Goal: Transaction & Acquisition: Purchase product/service

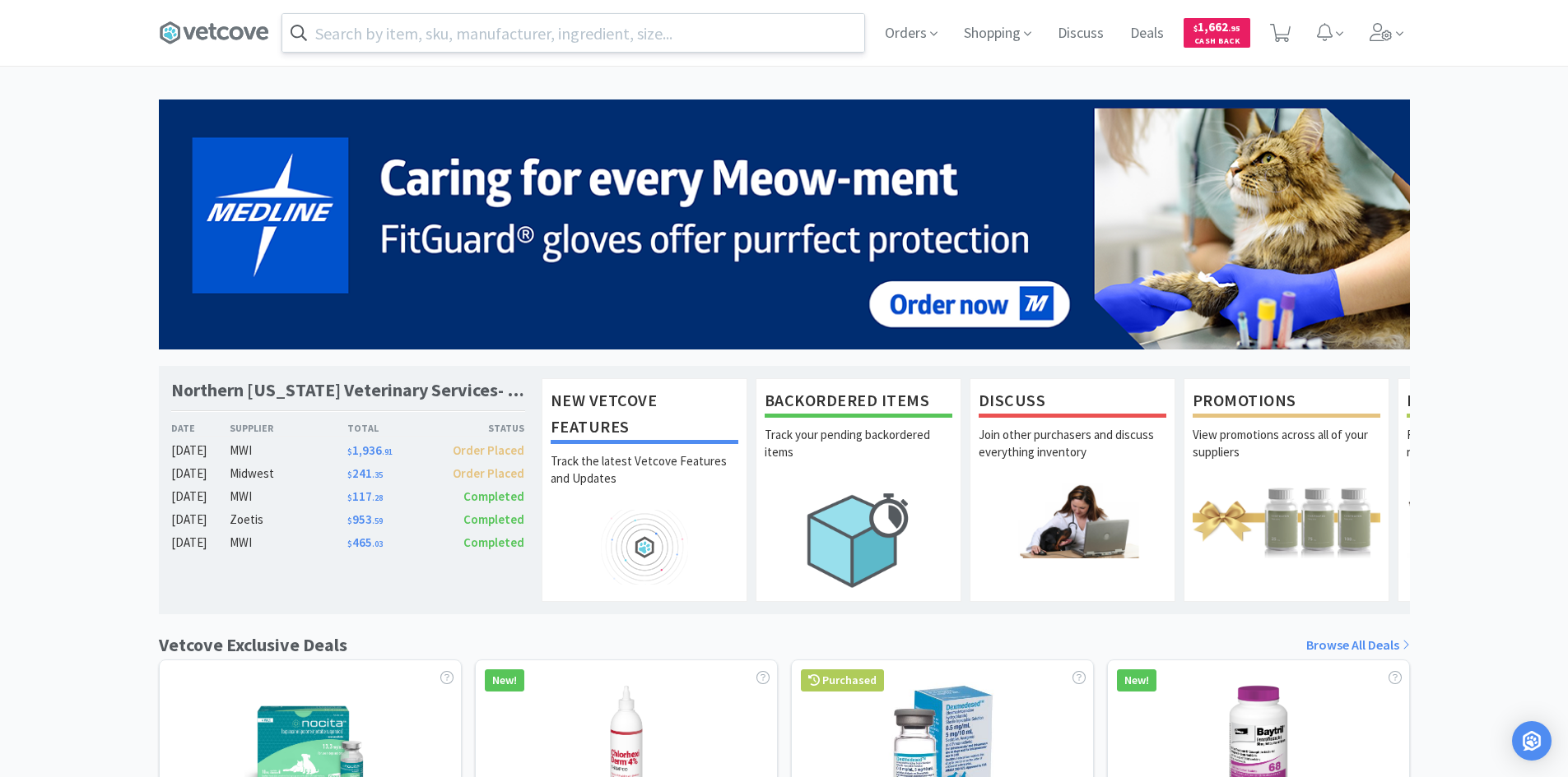
click at [578, 24] on input "text" at bounding box center [572, 33] width 581 height 38
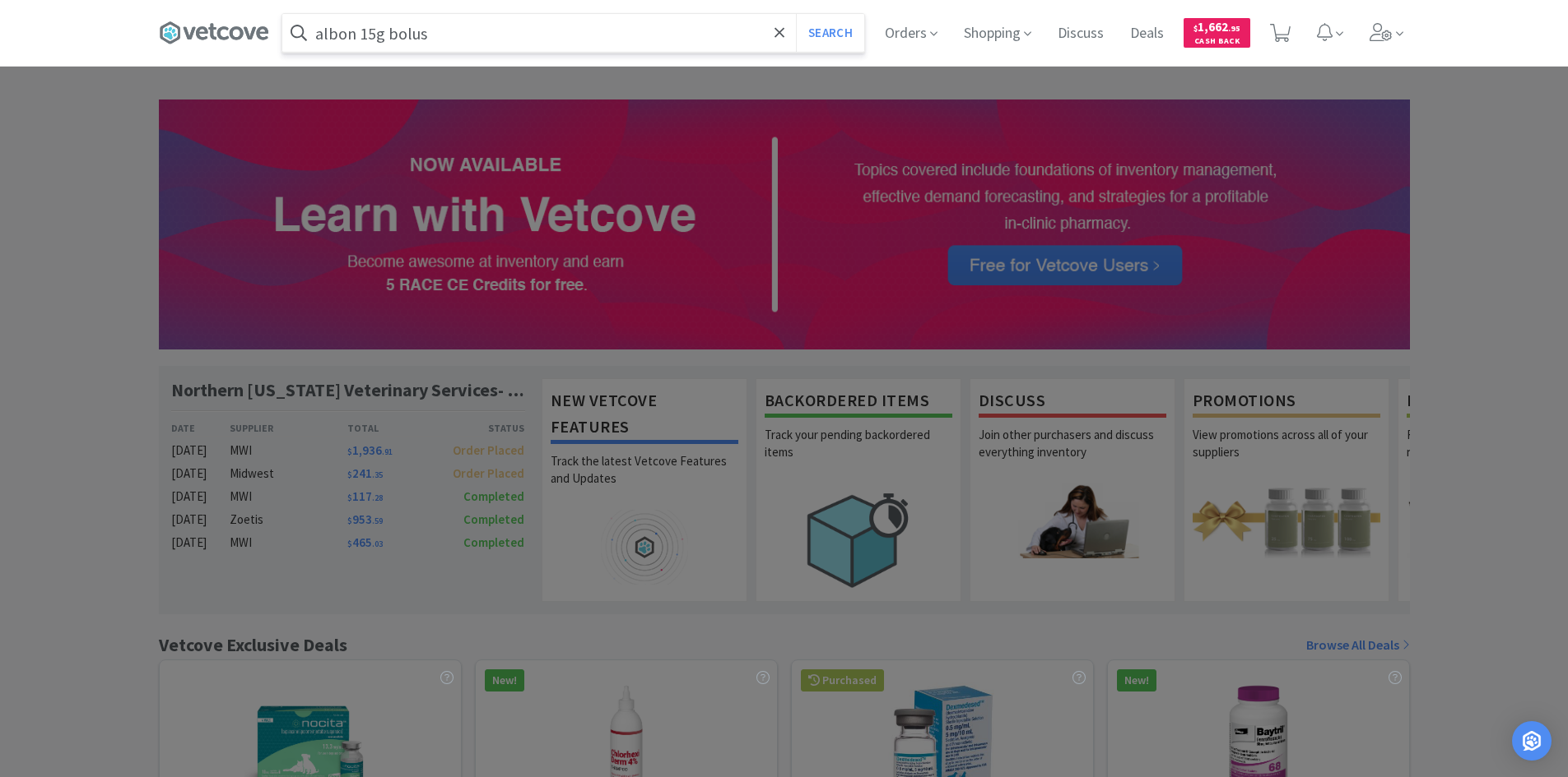
click at [796, 14] on button "Search" at bounding box center [830, 33] width 68 height 38
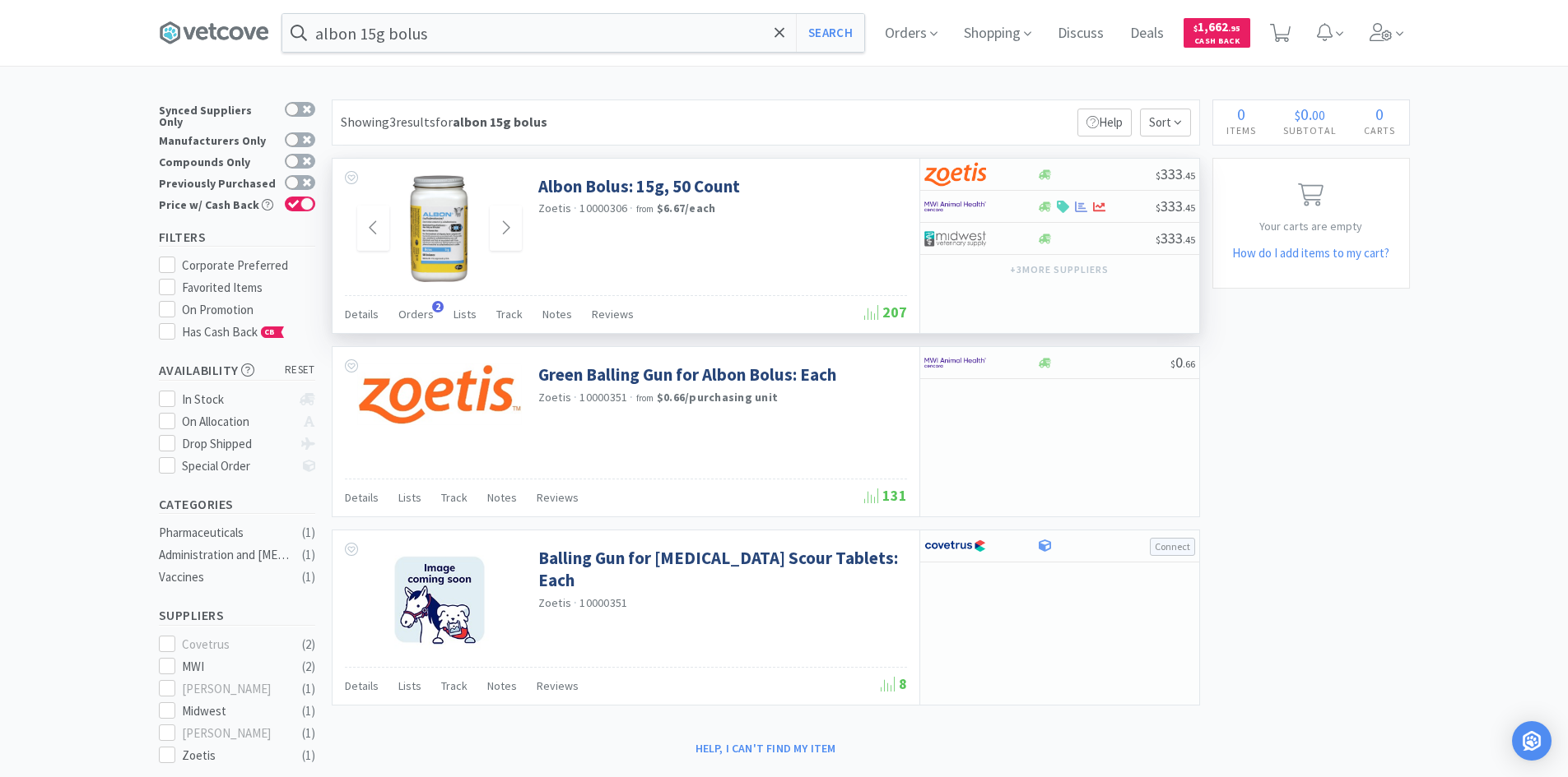
click at [451, 244] on img at bounding box center [439, 229] width 72 height 107
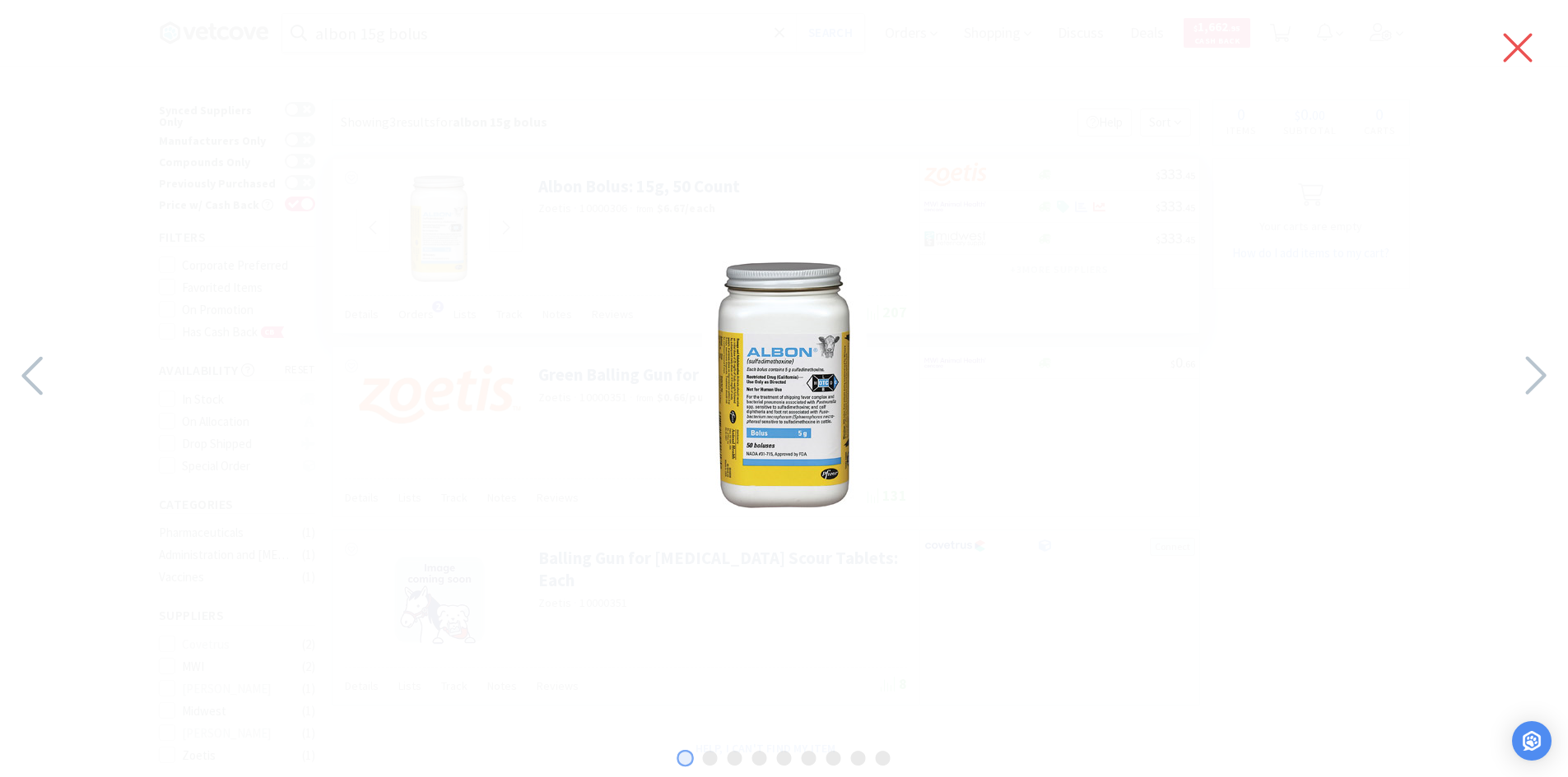
click at [1501, 49] on icon at bounding box center [1517, 47] width 35 height 46
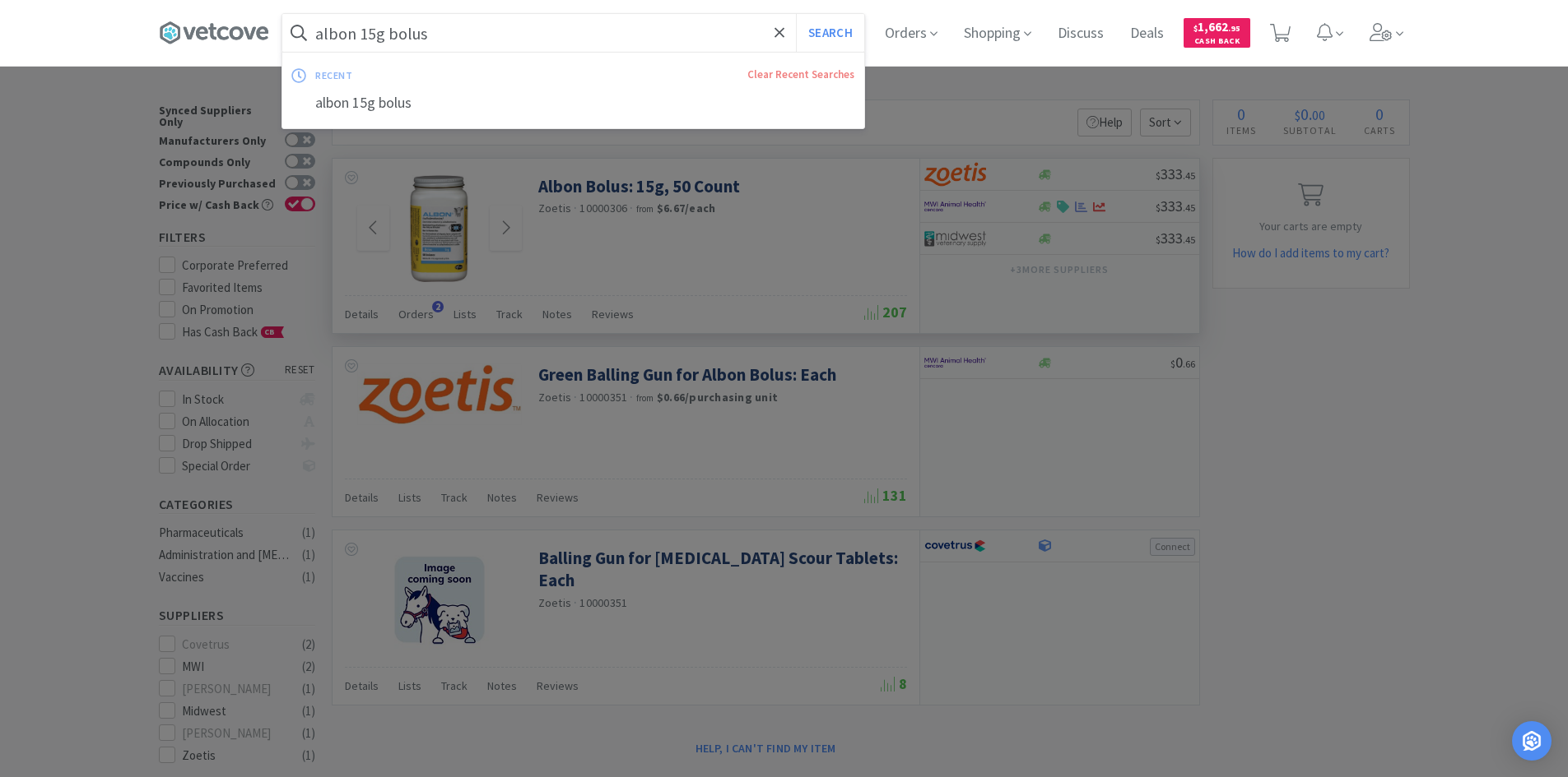
click at [586, 23] on input "albon 15g bolus" at bounding box center [572, 33] width 581 height 38
click at [583, 28] on input "albon 15g bolus" at bounding box center [572, 33] width 581 height 38
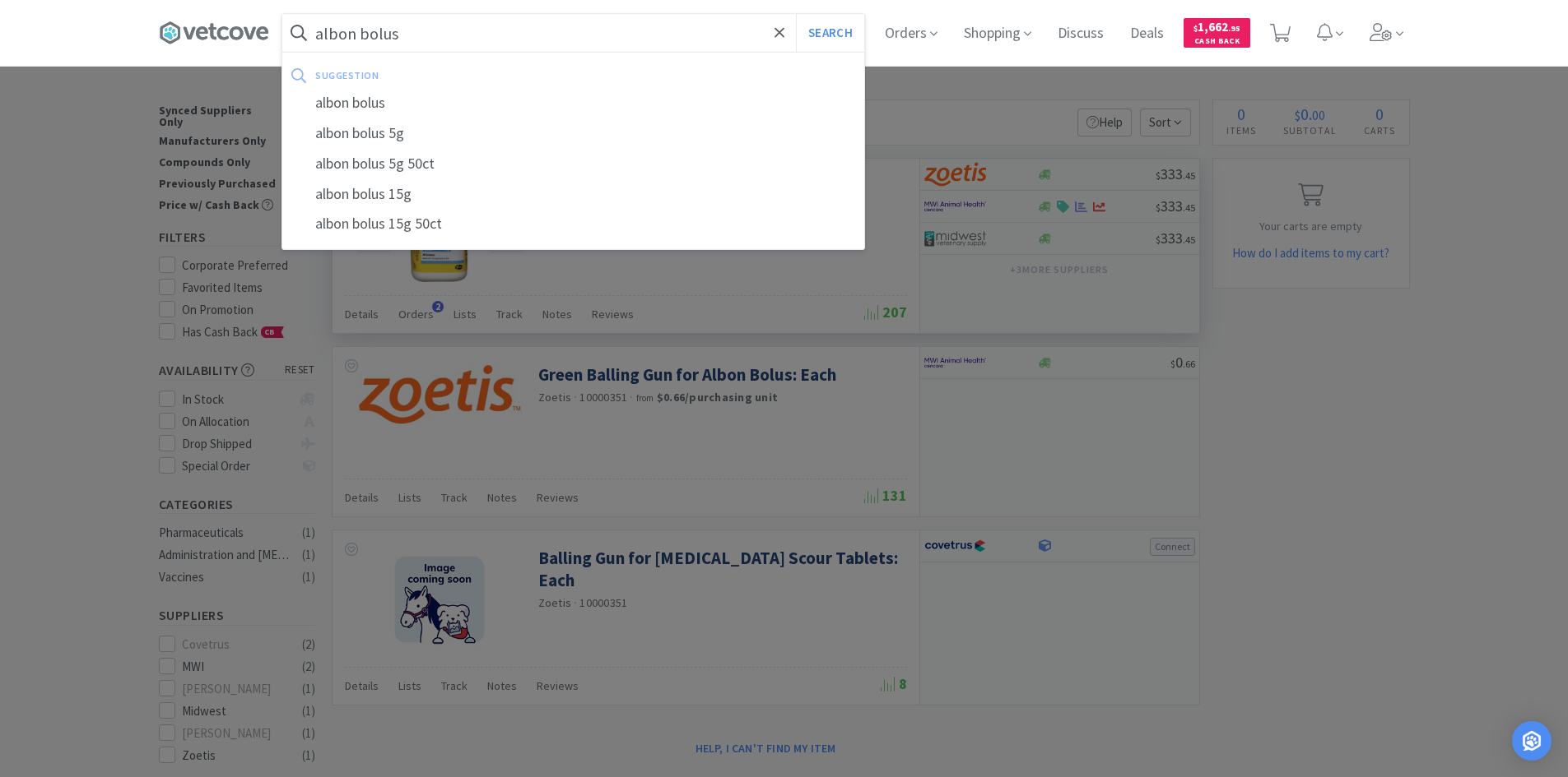
type input "albon bolus"
click at [796, 14] on button "Search" at bounding box center [830, 33] width 68 height 38
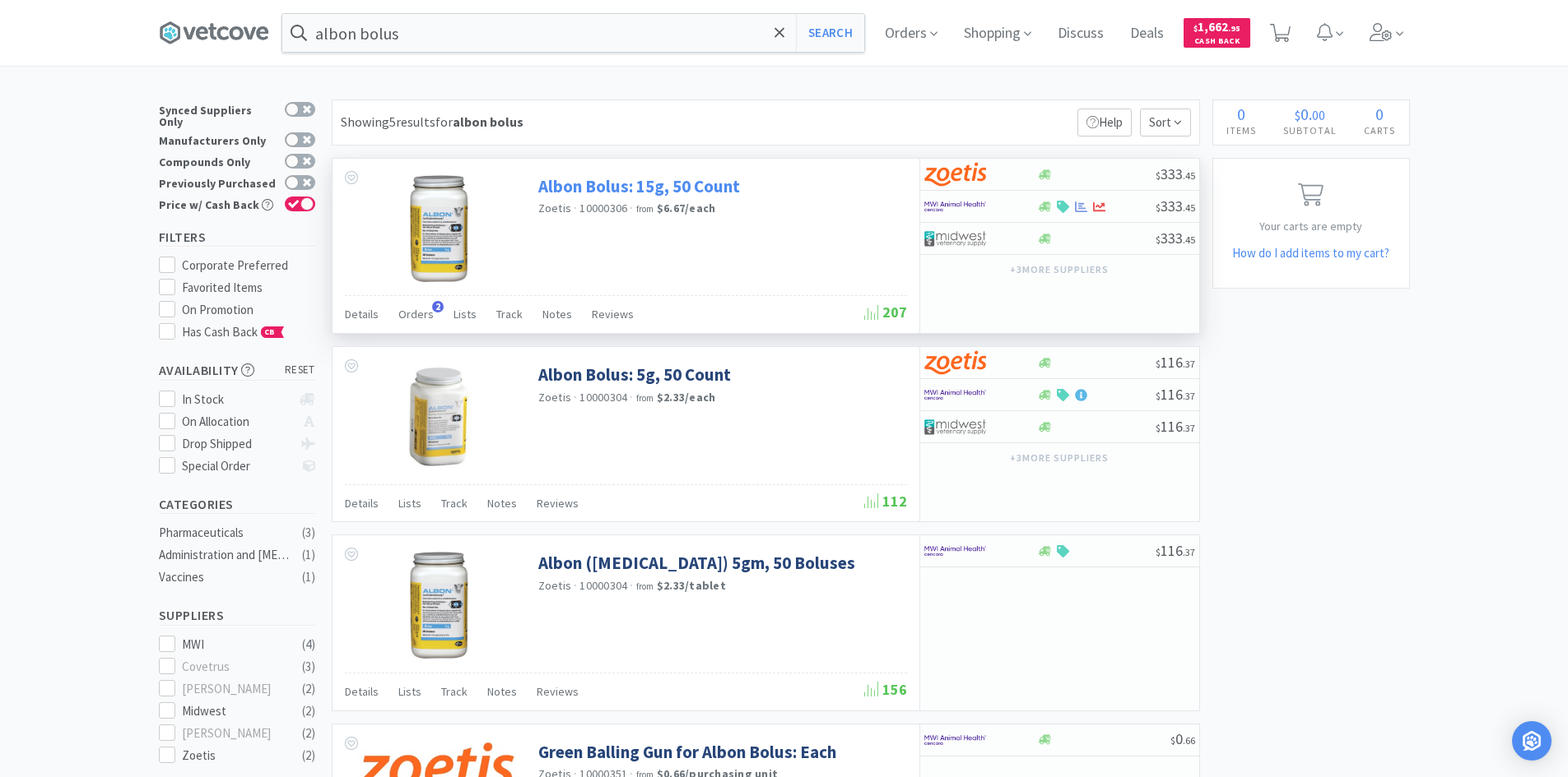
click at [702, 192] on link "Albon Bolus: 15g, 50 Count" at bounding box center [639, 186] width 202 height 22
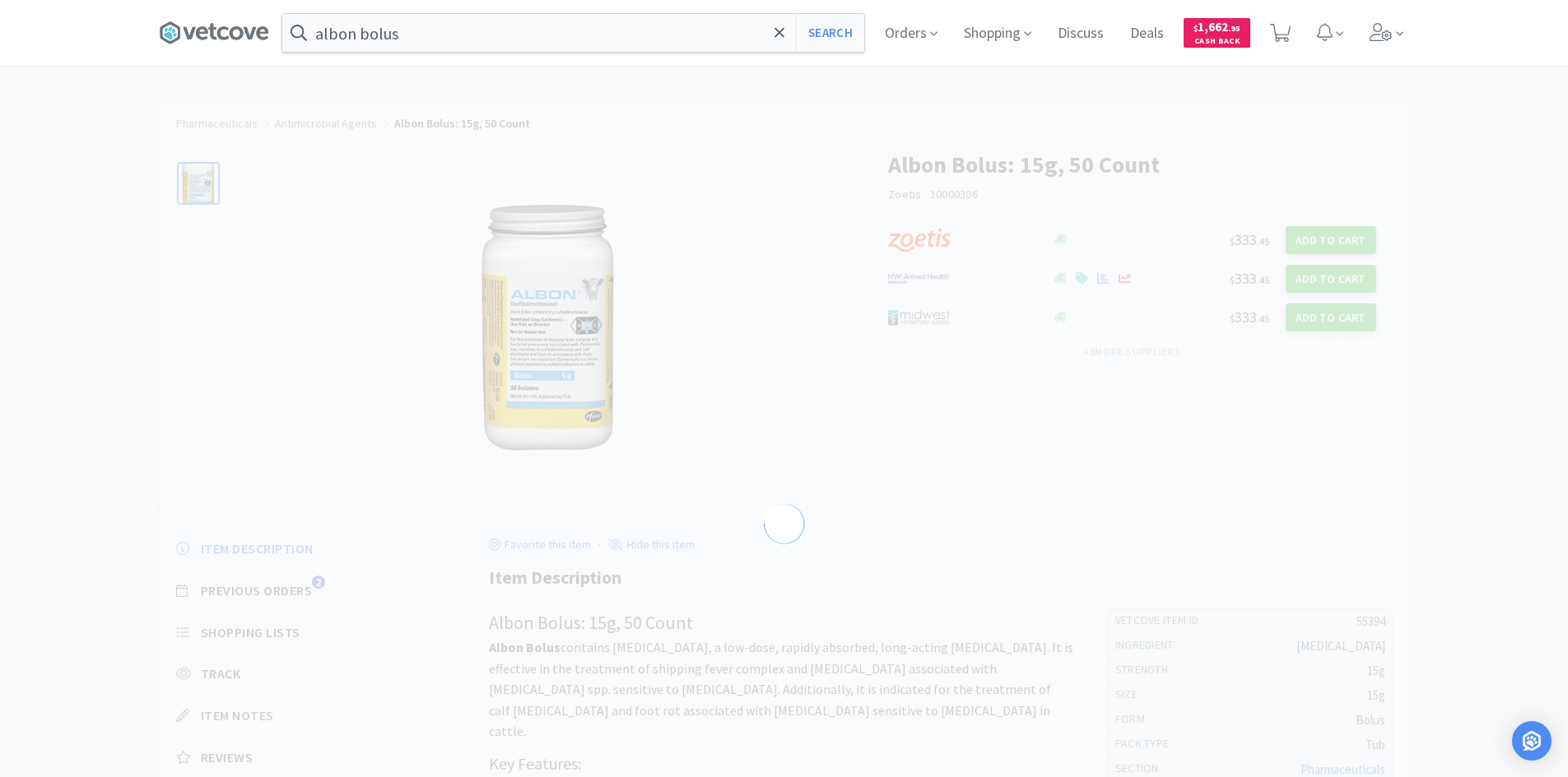
select select "55394"
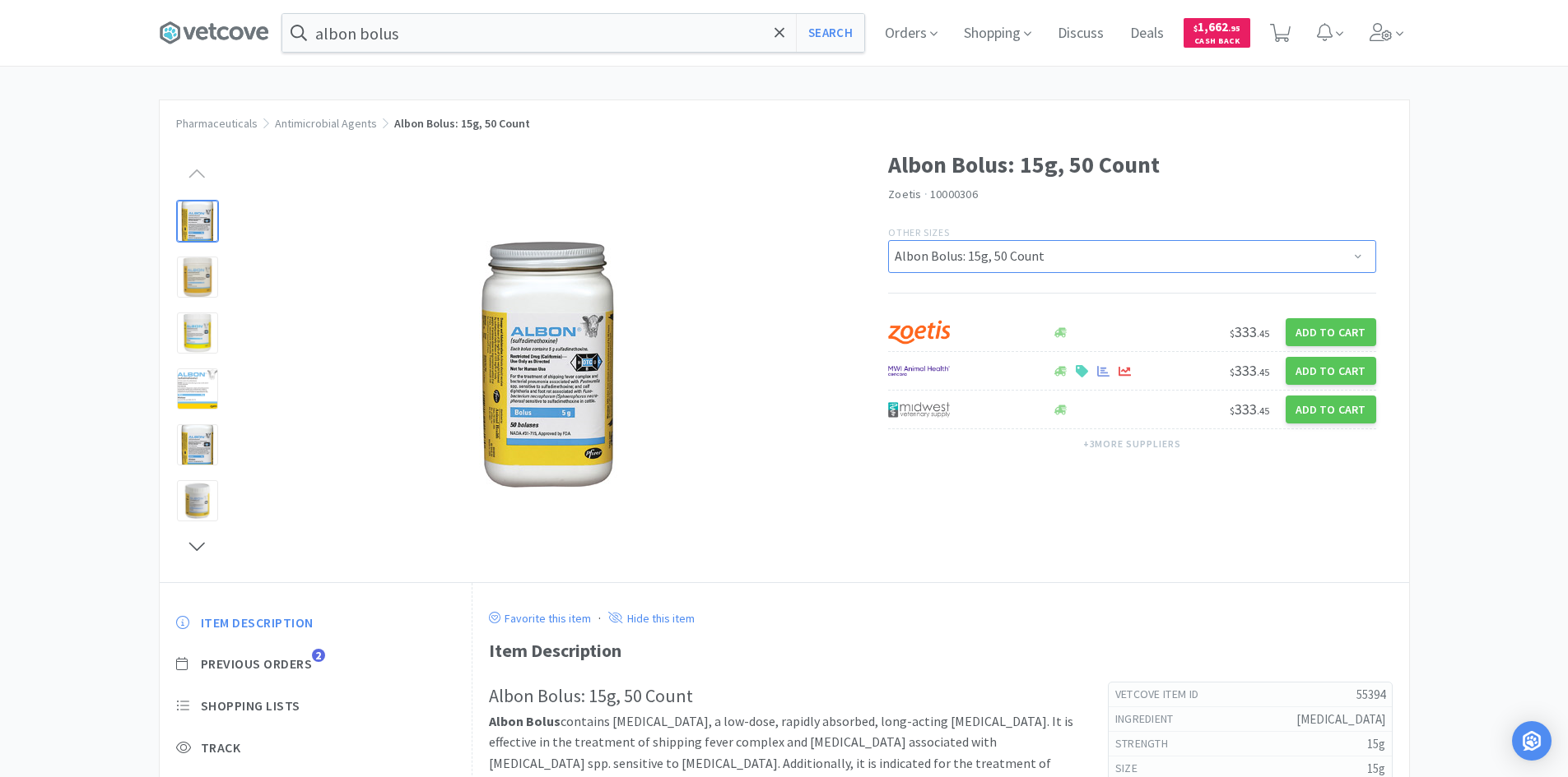
click at [1152, 251] on select "Albon Bolus: 5g, 50 Count Albon Bolus: 15g, 50 Count" at bounding box center [1132, 256] width 488 height 33
click at [888, 240] on select "Albon Bolus: 5g, 50 Count Albon Bolus: 15g, 50 Count" at bounding box center [1132, 256] width 488 height 33
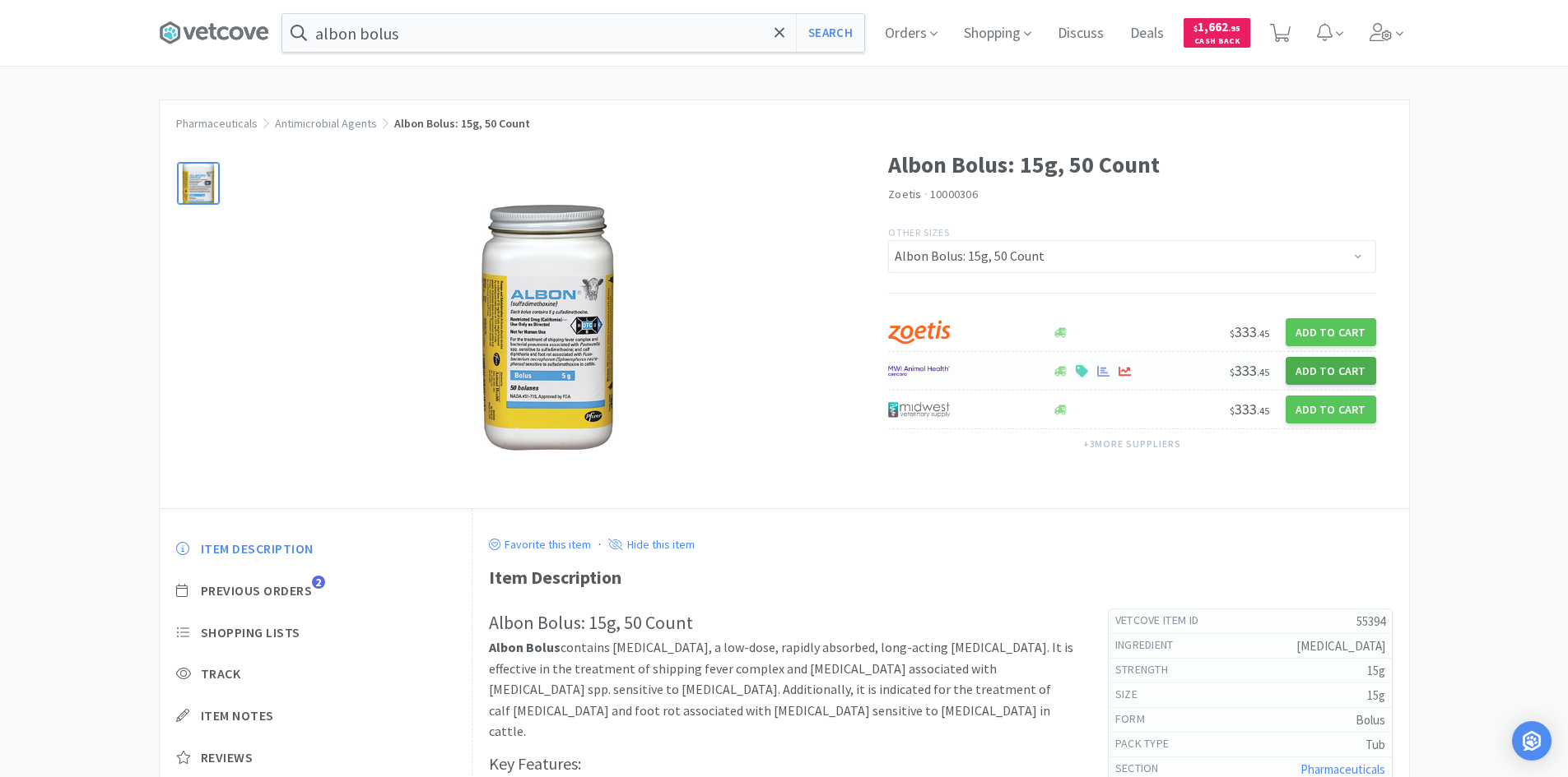
click at [1329, 370] on button "Add to Cart" at bounding box center [1330, 370] width 90 height 28
select select "1"
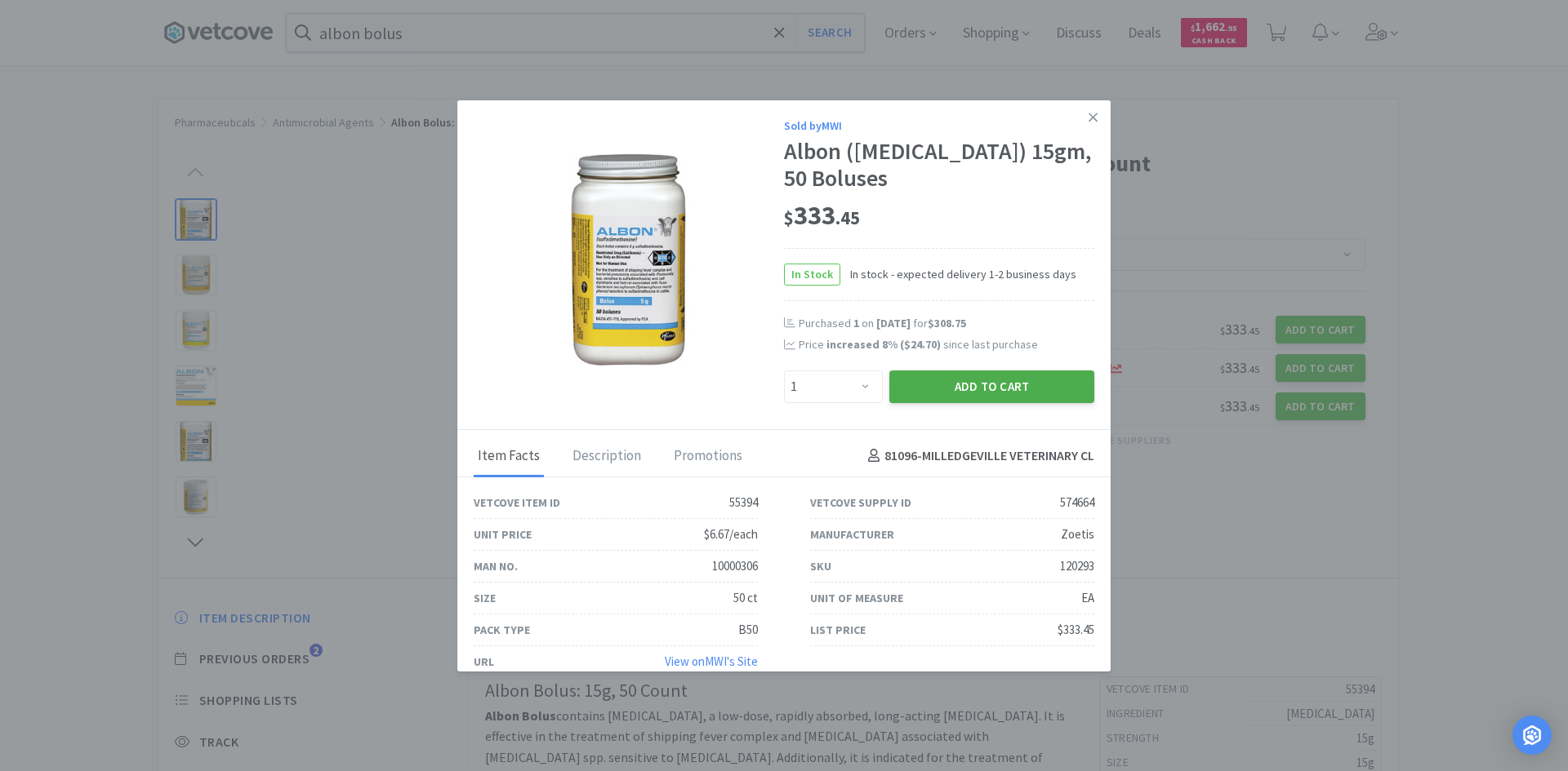
click at [937, 395] on button "Add to Cart" at bounding box center [992, 387] width 205 height 33
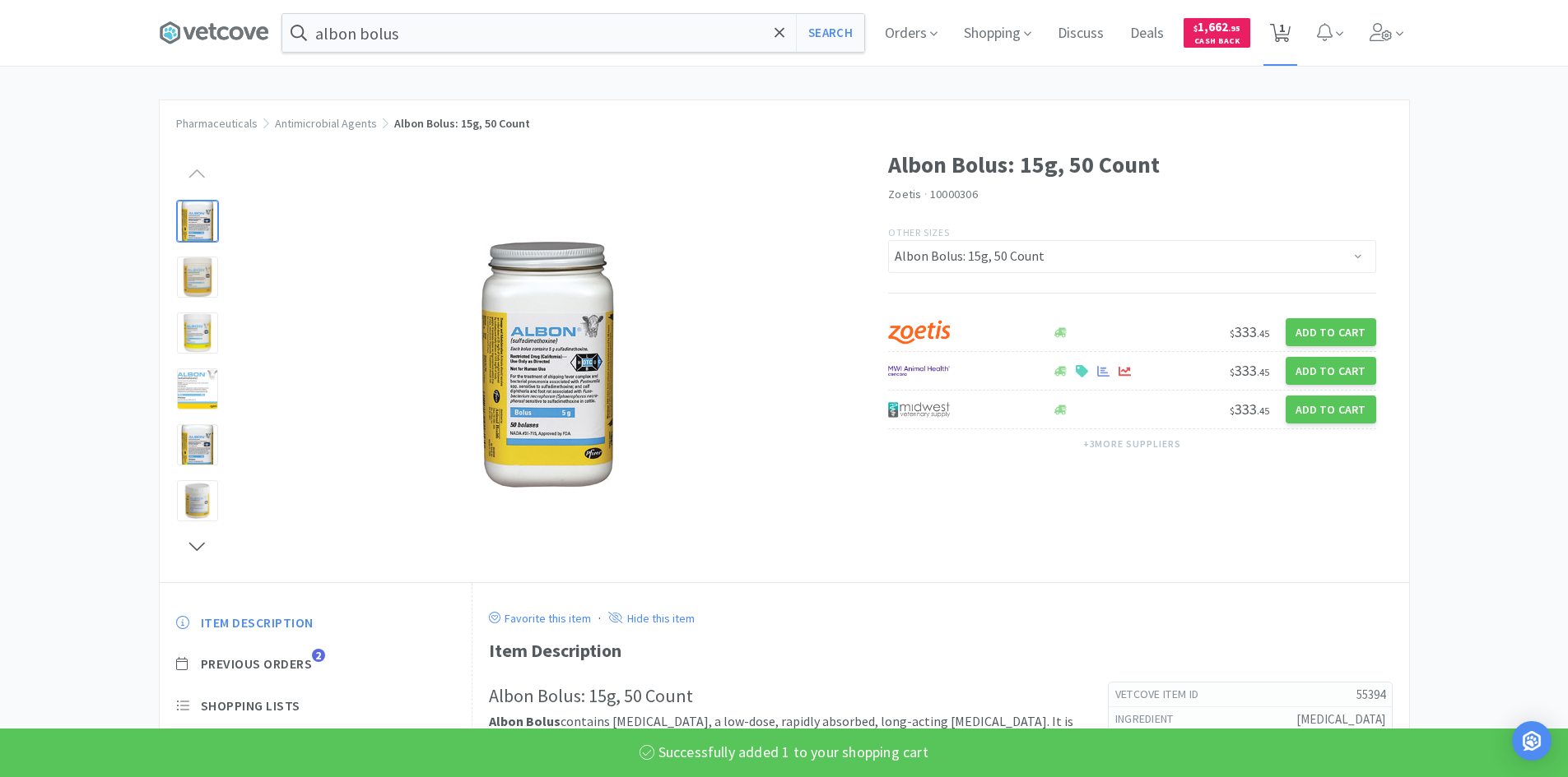
click at [1284, 38] on span "1" at bounding box center [1281, 28] width 6 height 66
select select "1"
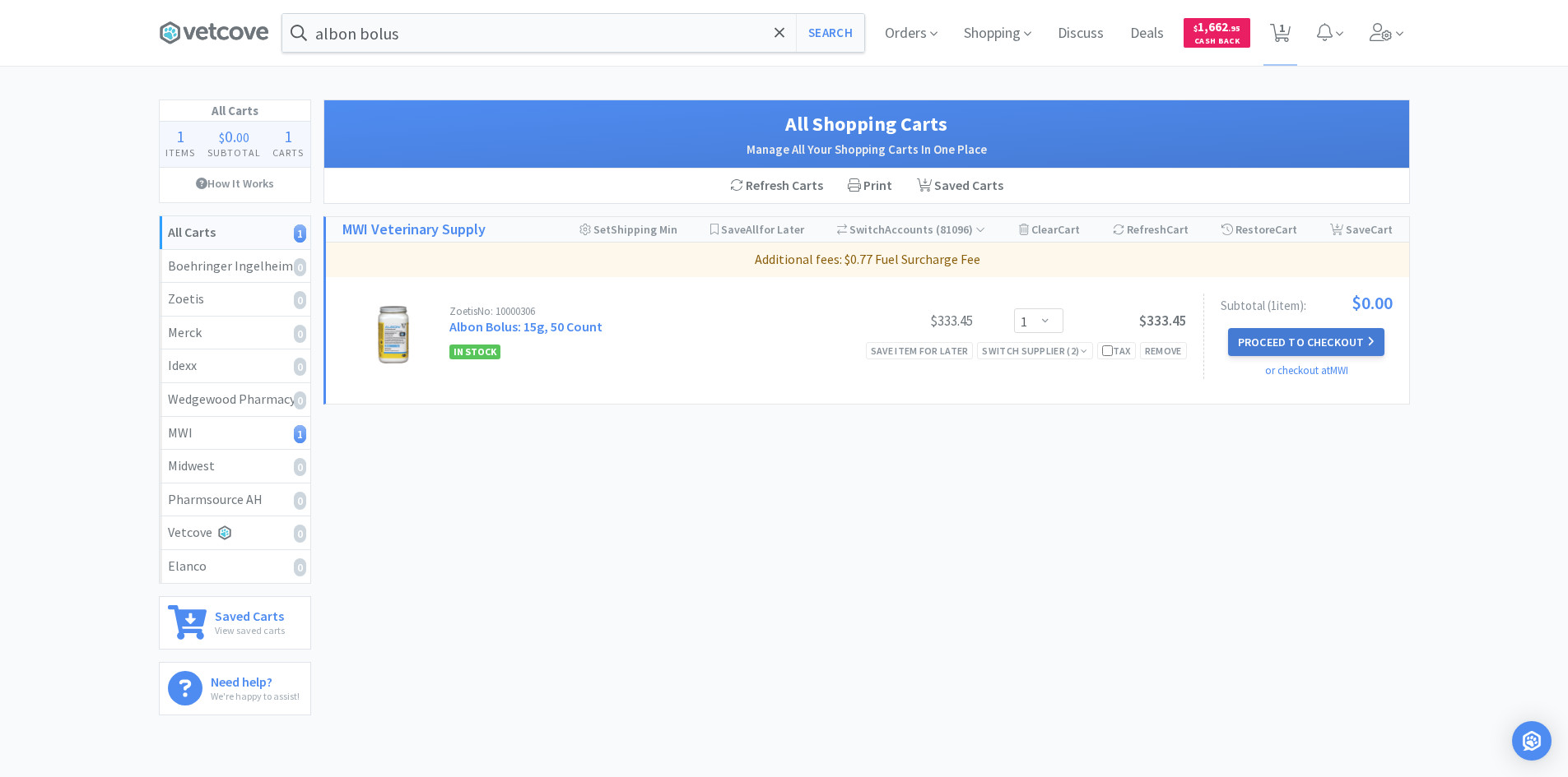
click at [1306, 339] on button "Proceed to Checkout" at bounding box center [1306, 342] width 156 height 28
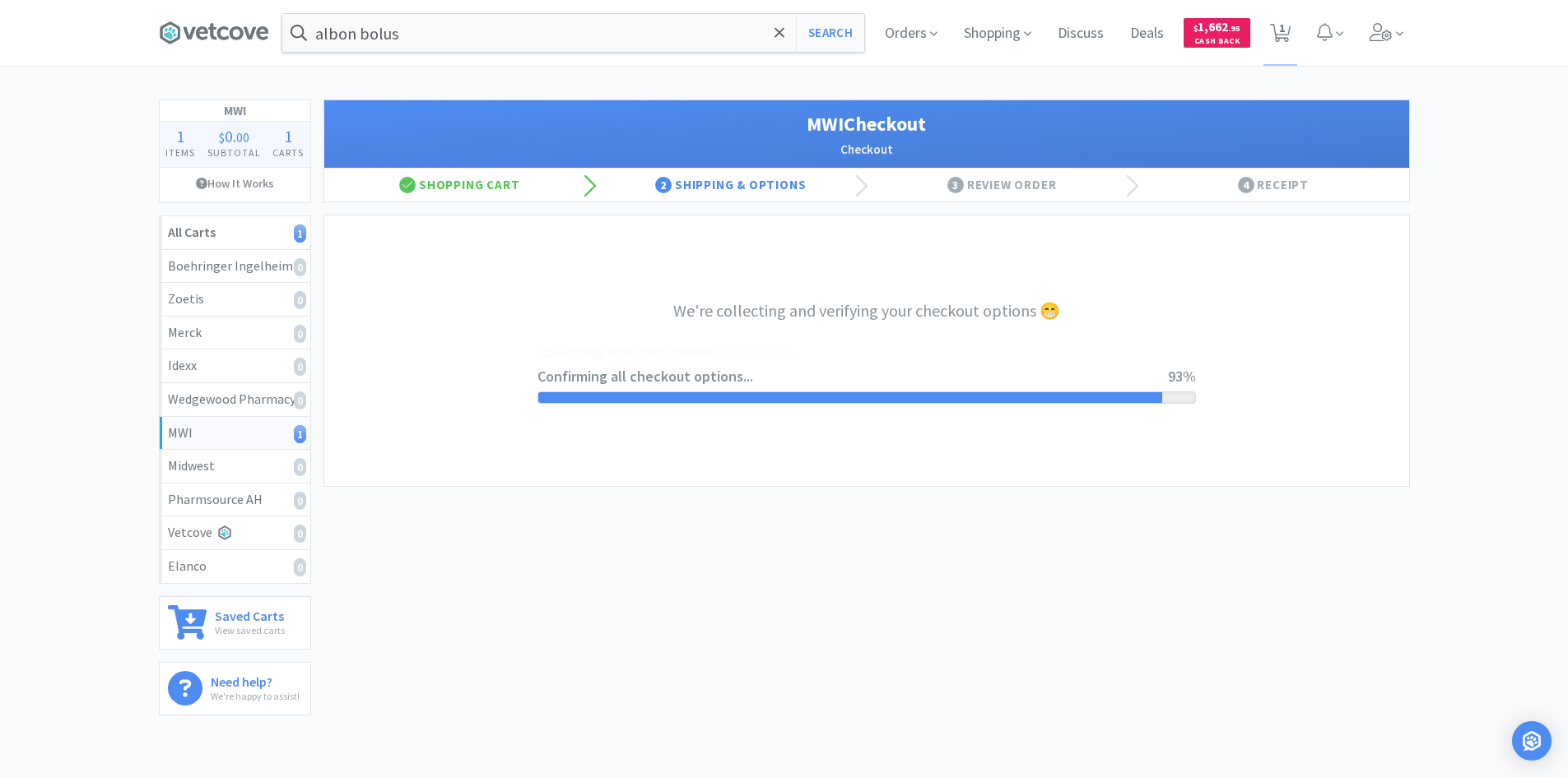
select select "STD_"
select select "FDX"
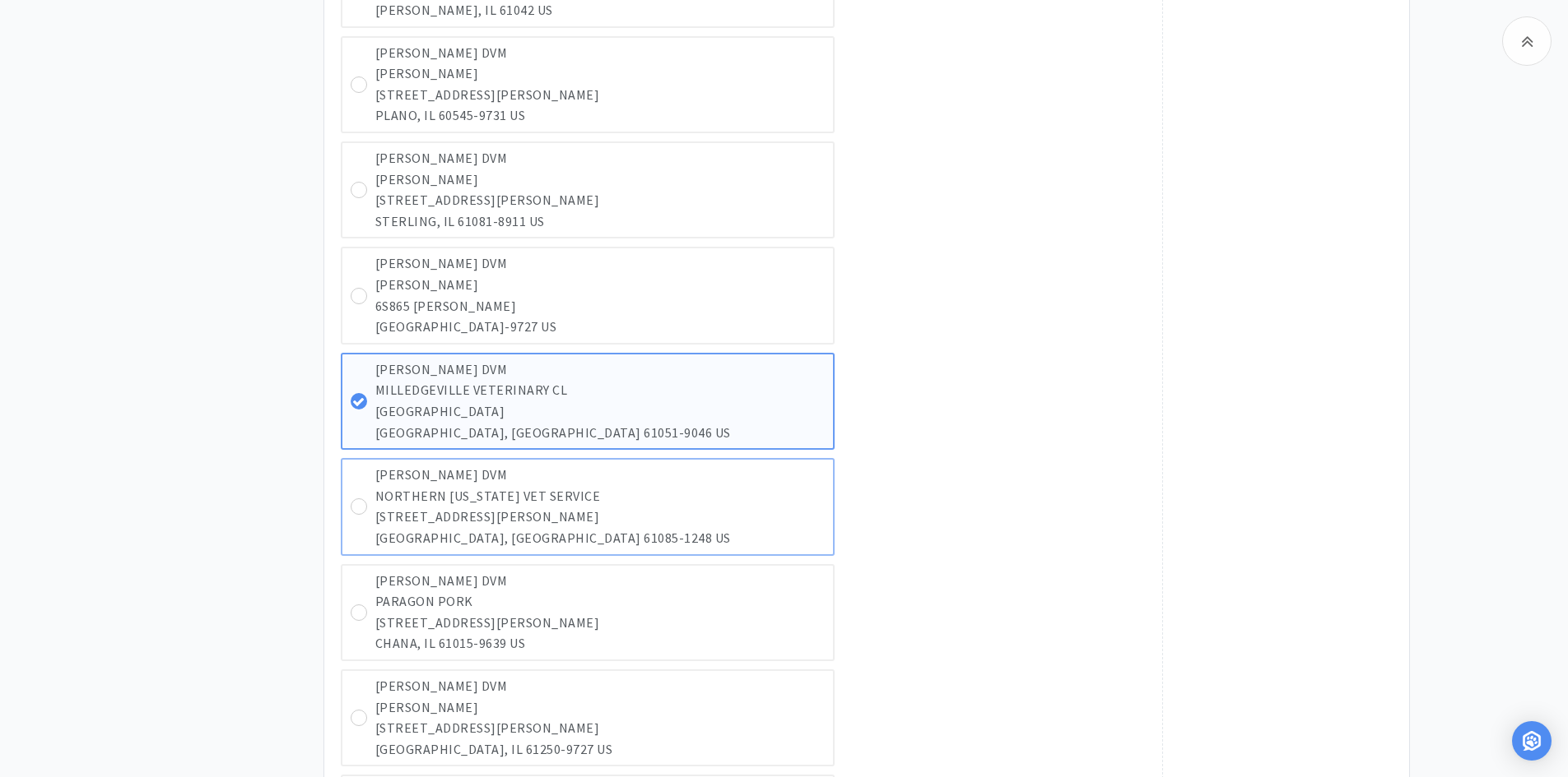
click at [463, 502] on p "NORTHERN [US_STATE] VET SERVICE" at bounding box center [600, 496] width 449 height 21
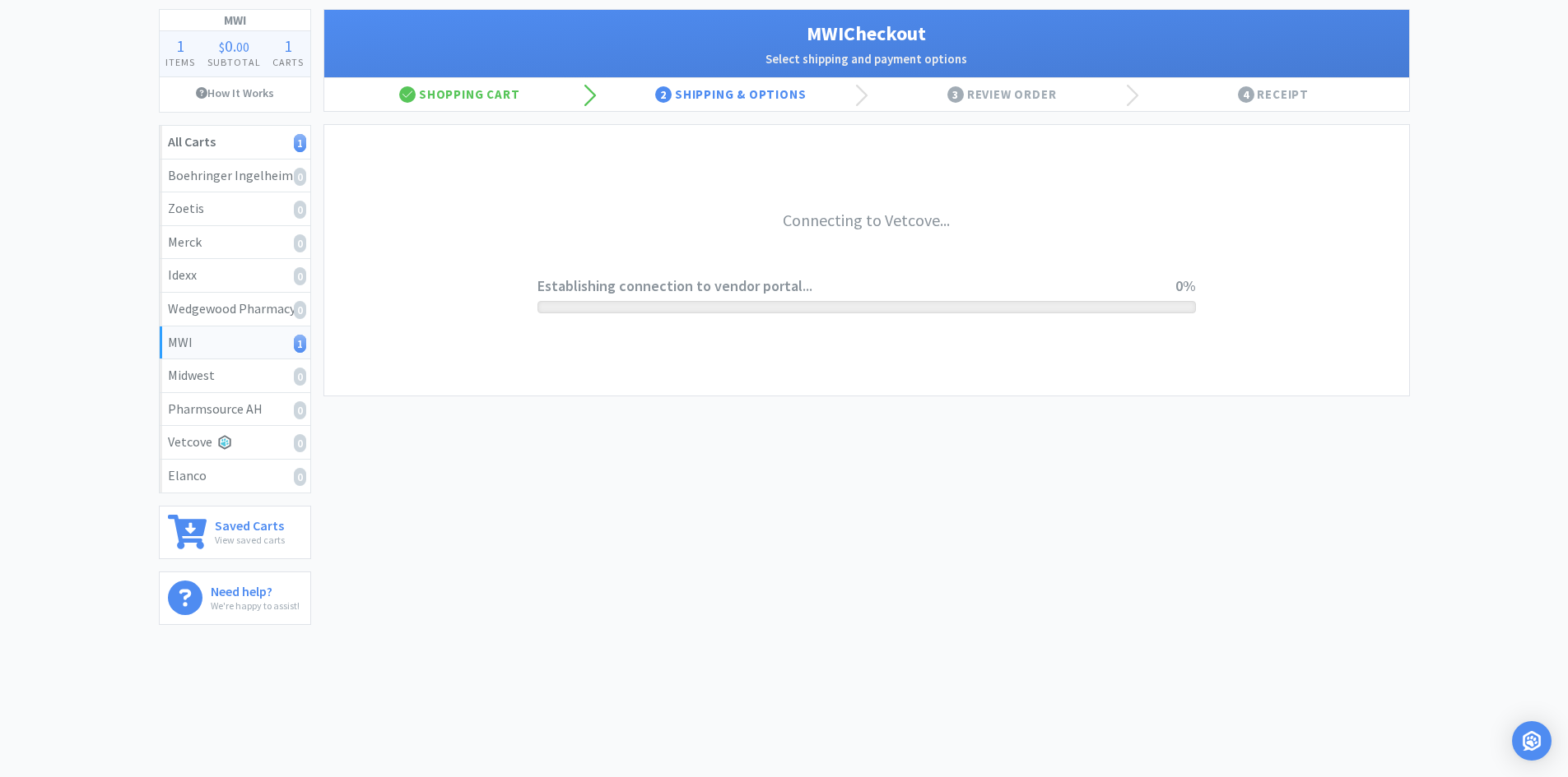
scroll to position [90, 0]
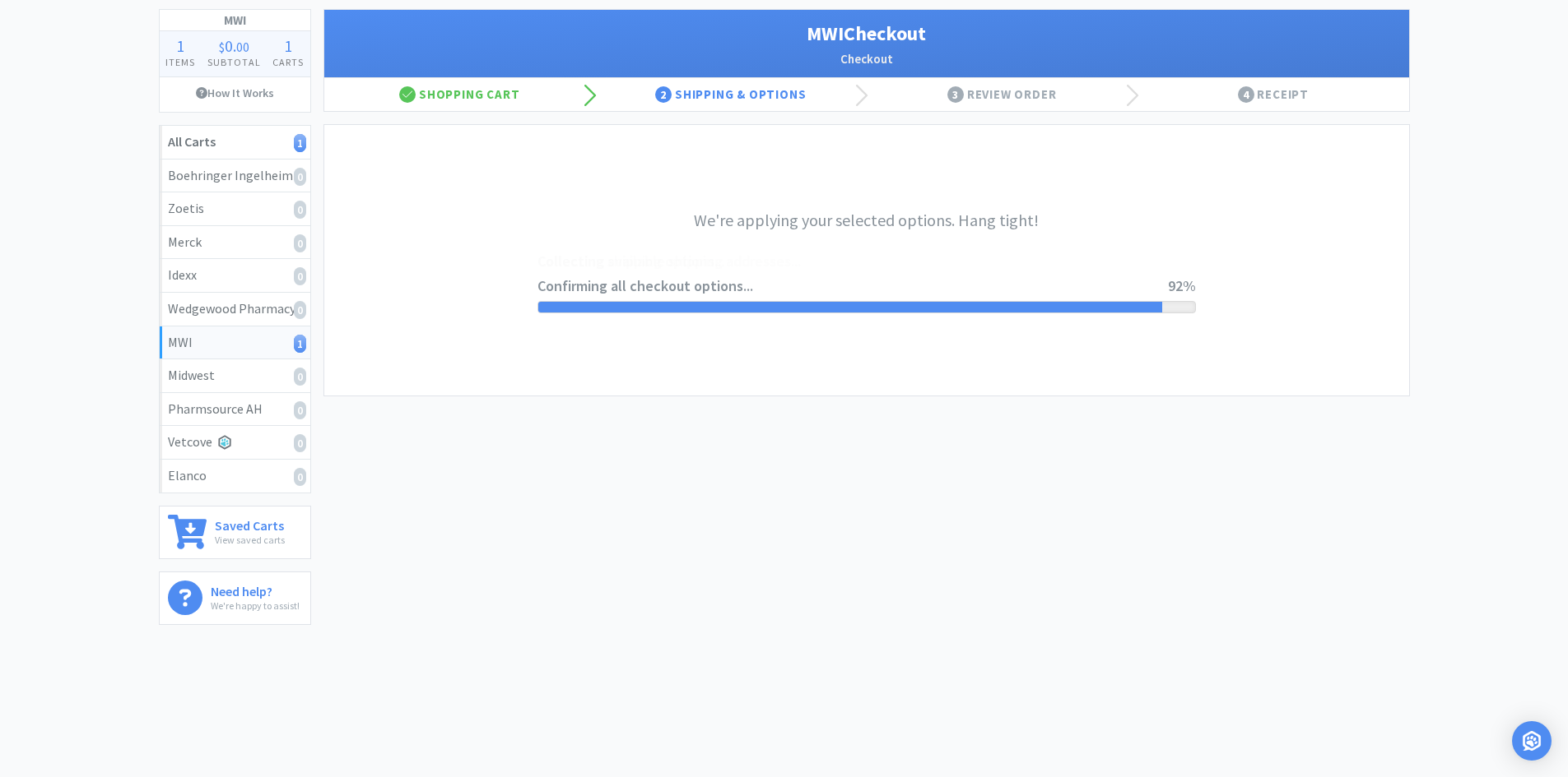
select select "STD_"
select select "SPS"
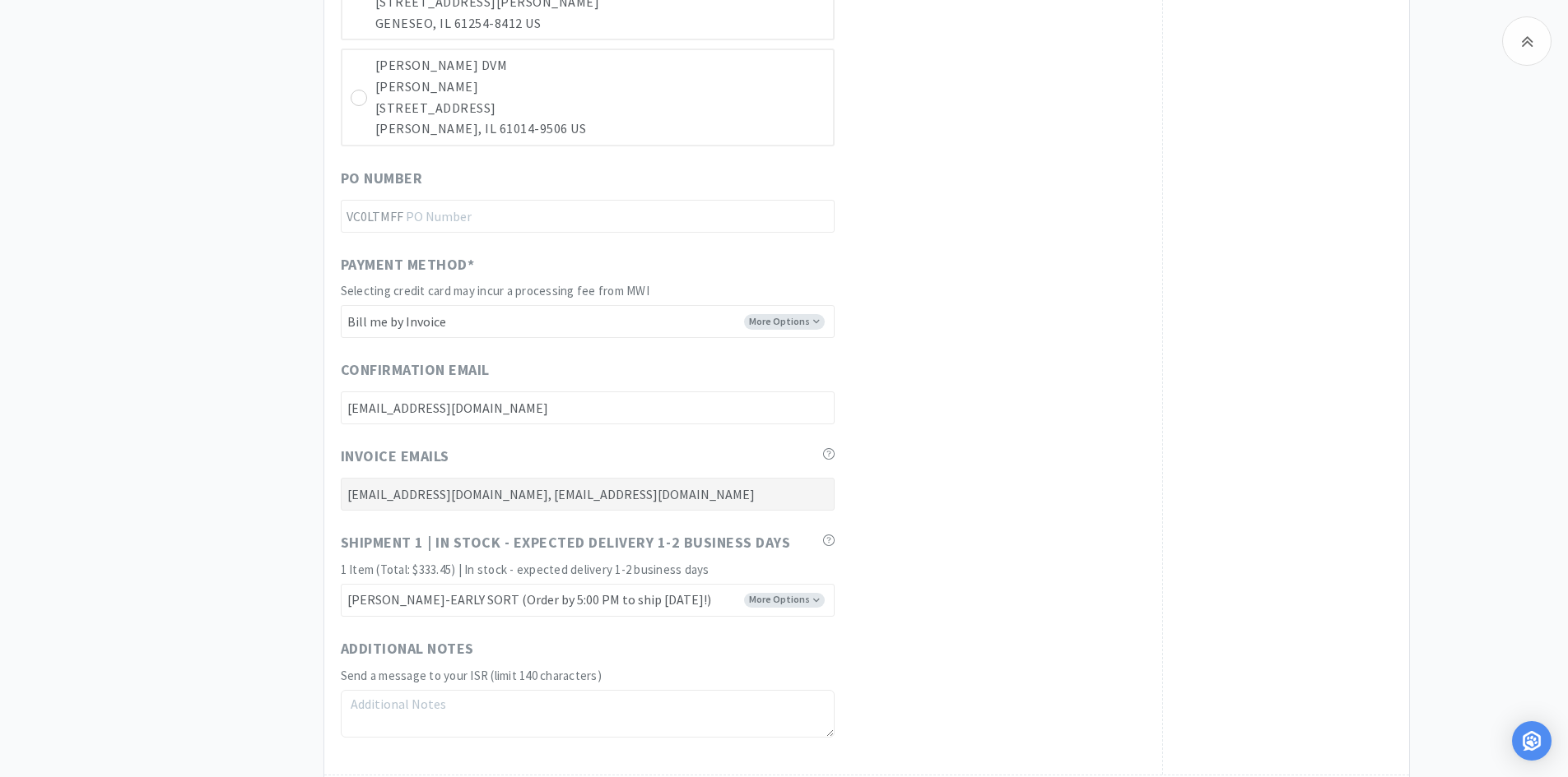
scroll to position [7947, 0]
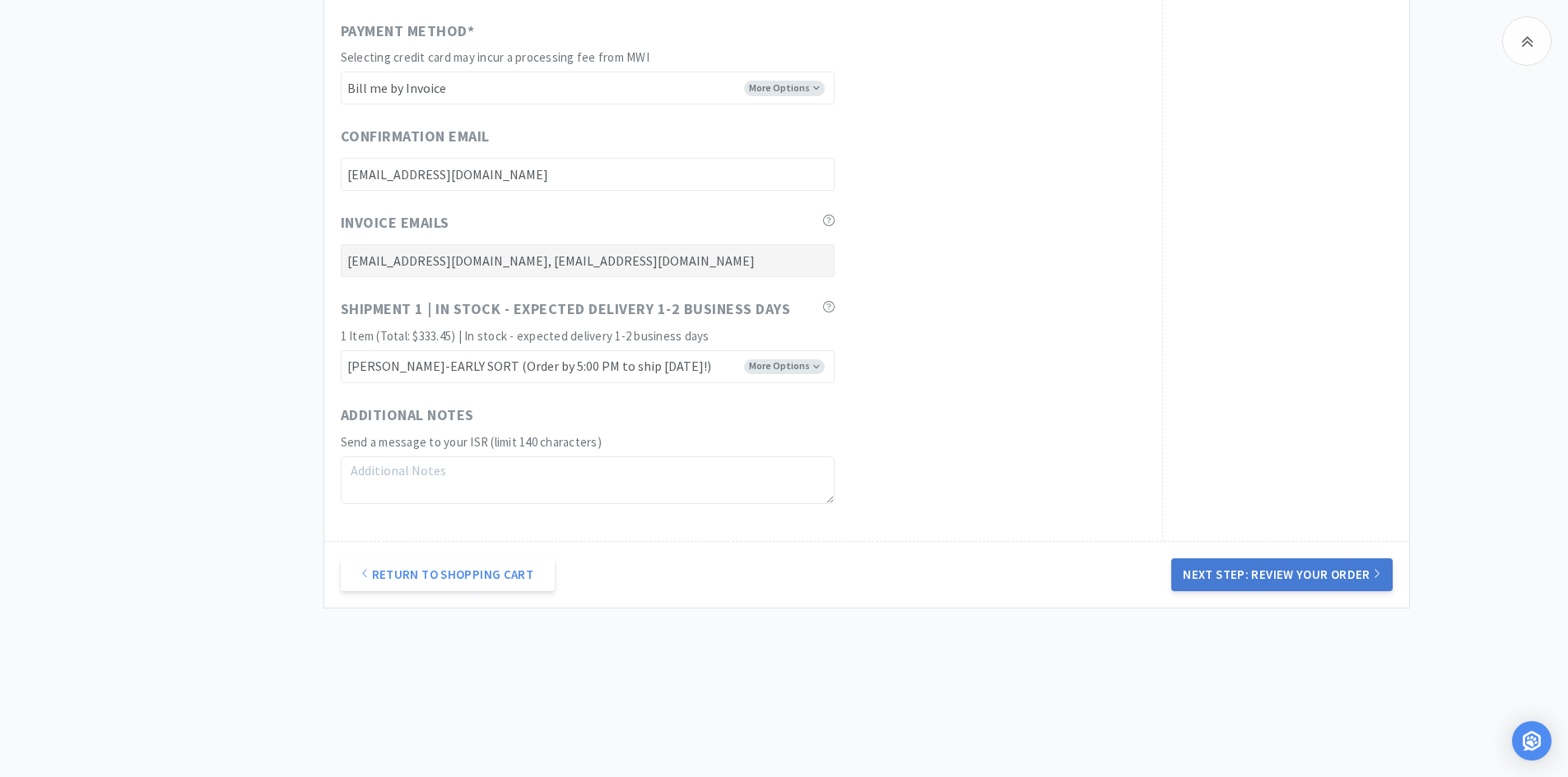
click at [1318, 578] on button "Next Step: Review Your Order" at bounding box center [1281, 575] width 220 height 33
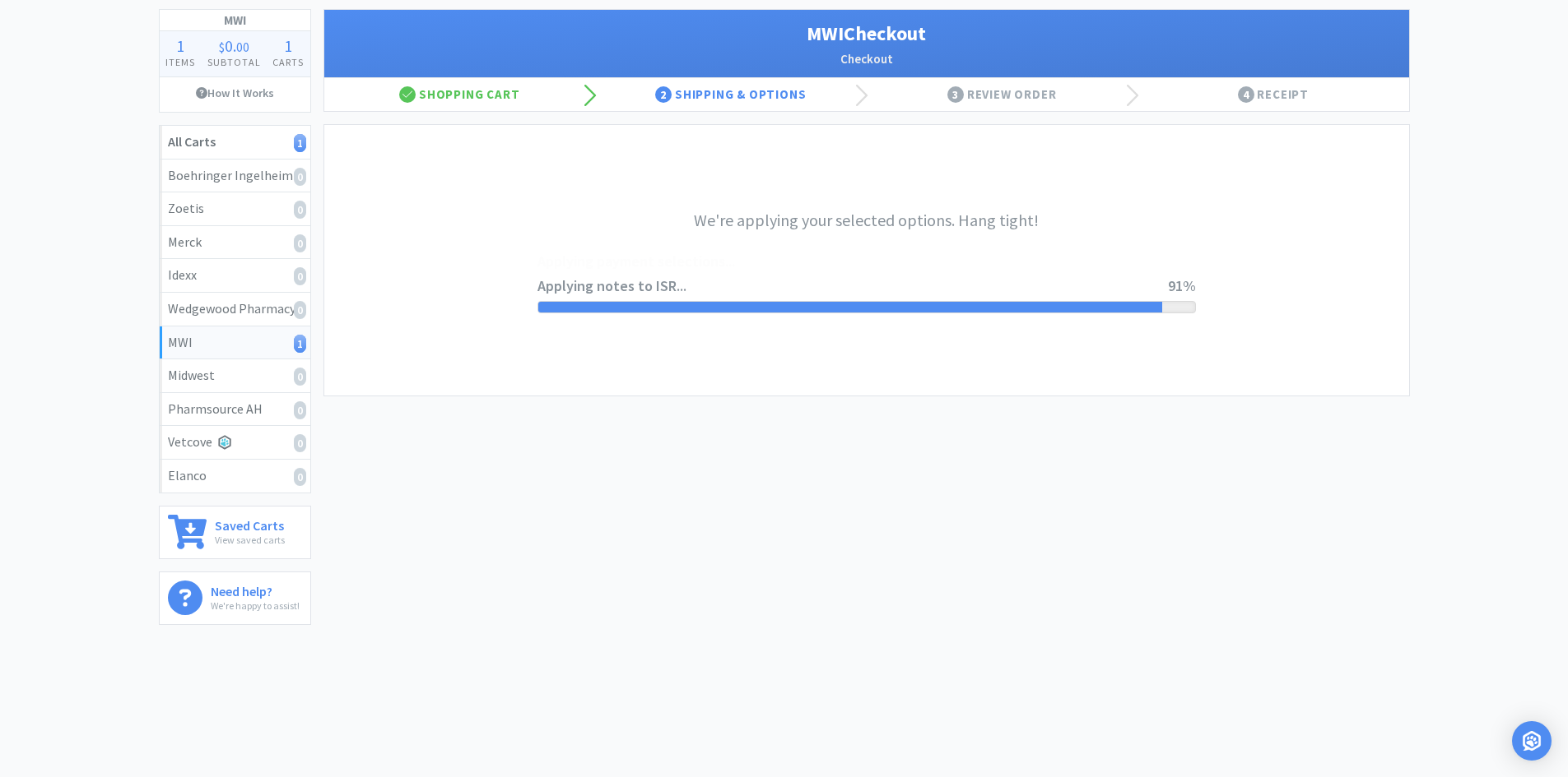
scroll to position [0, 0]
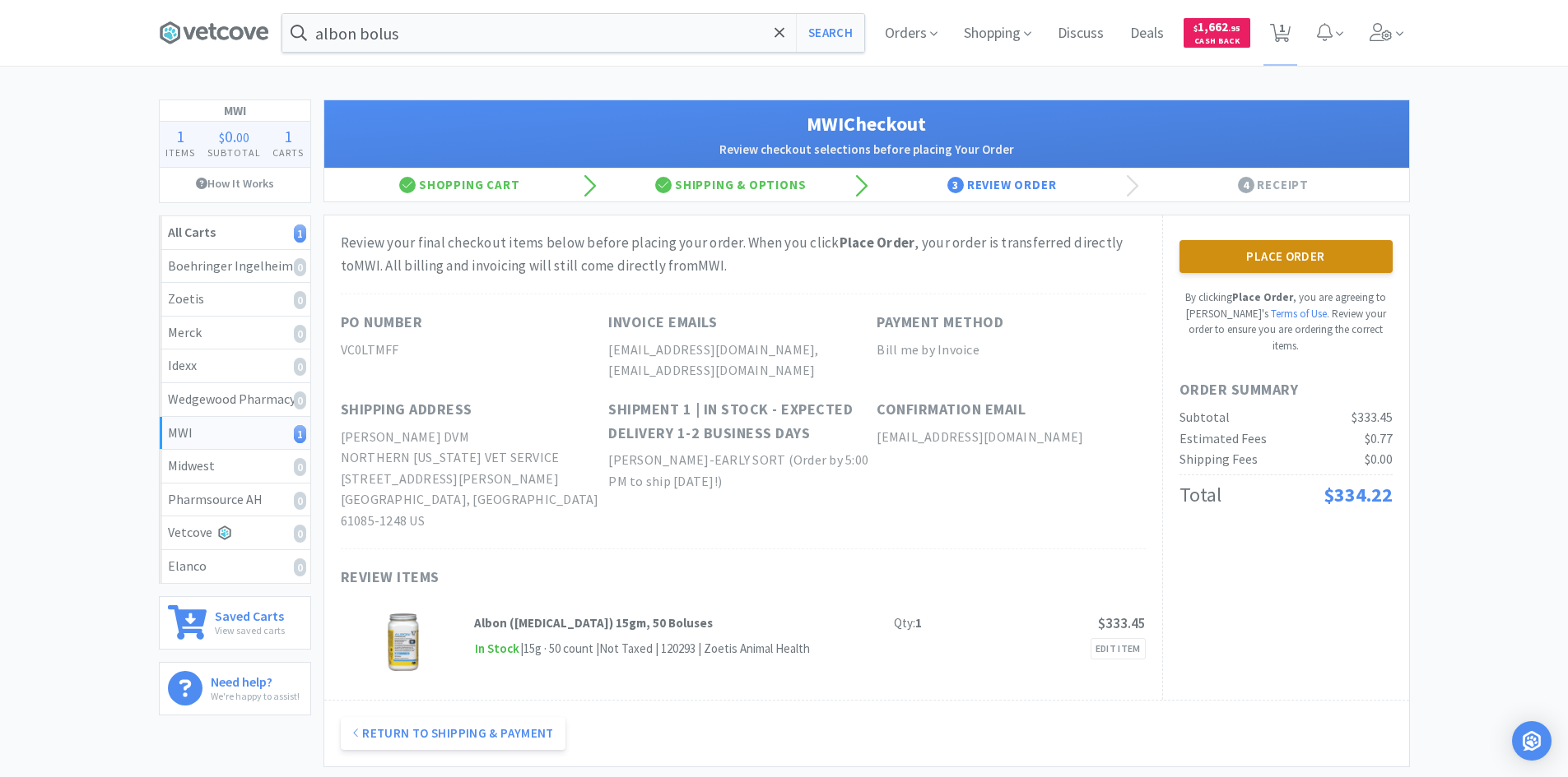
click at [1295, 254] on button "Place Order" at bounding box center [1285, 256] width 214 height 33
